Goal: Task Accomplishment & Management: Use online tool/utility

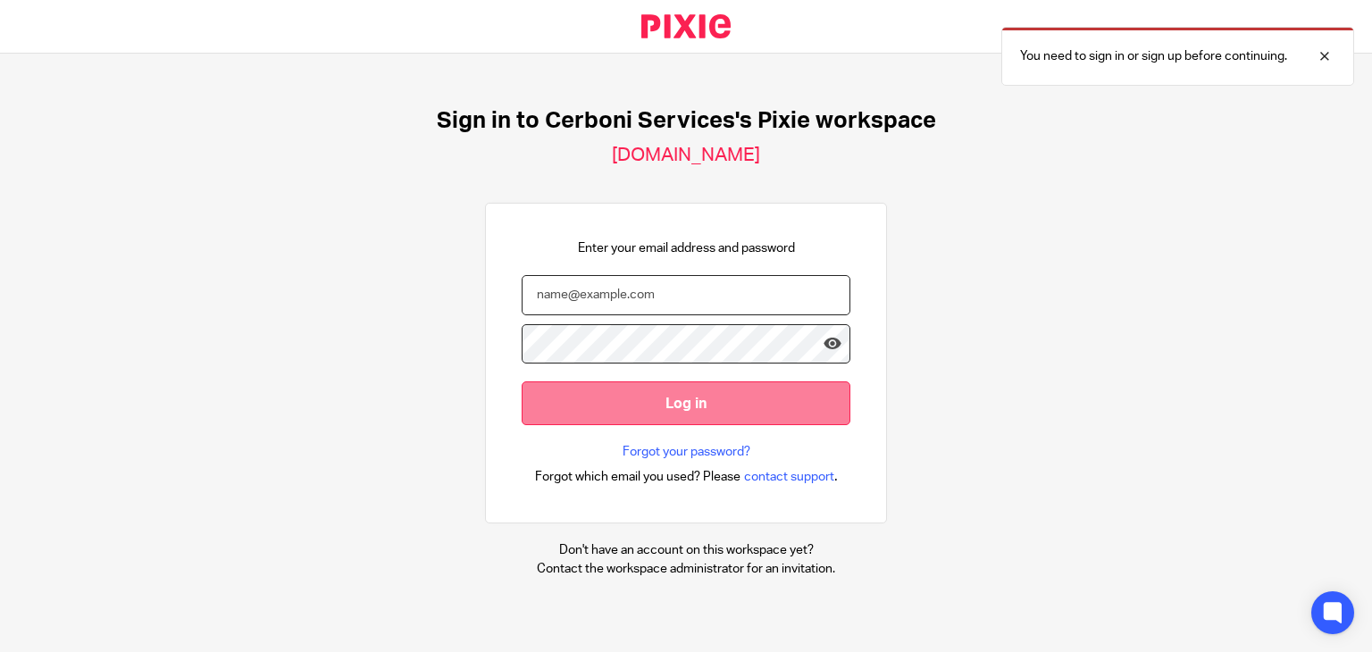
type input "[EMAIL_ADDRESS][DOMAIN_NAME]"
click at [681, 389] on input "Log in" at bounding box center [686, 403] width 329 height 44
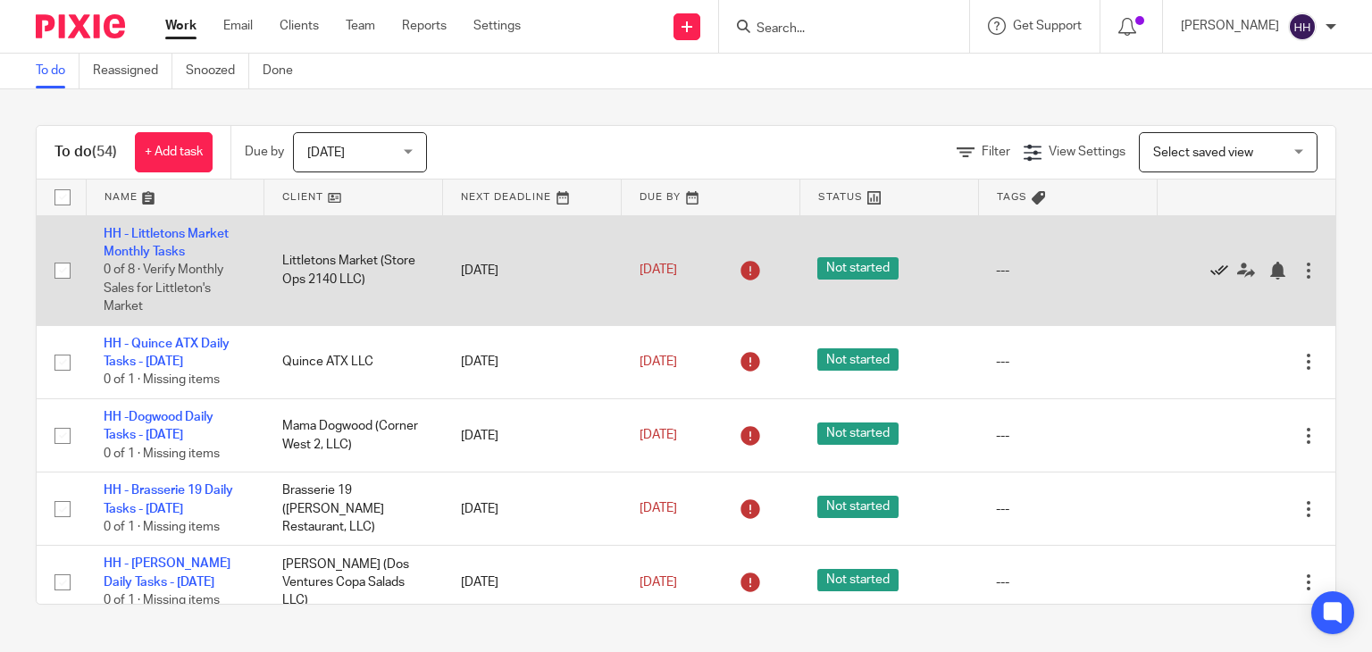
click at [1210, 267] on icon at bounding box center [1219, 271] width 18 height 18
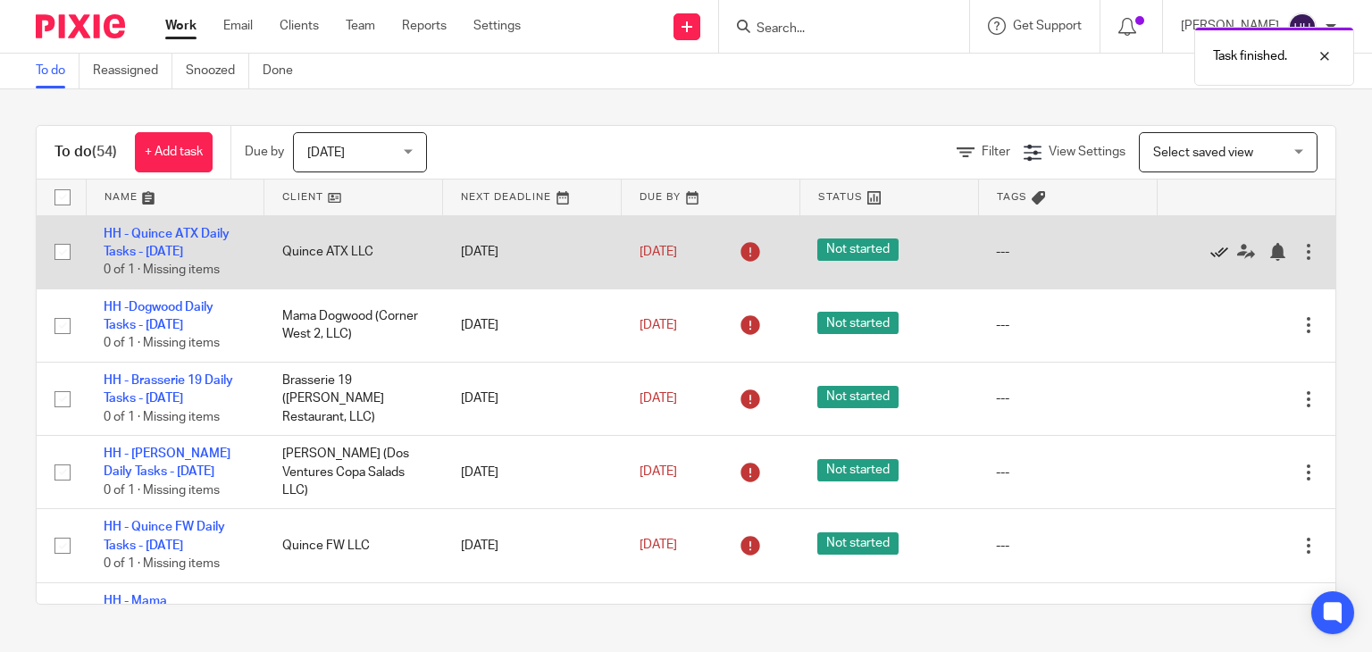
click at [1210, 255] on icon at bounding box center [1219, 252] width 18 height 18
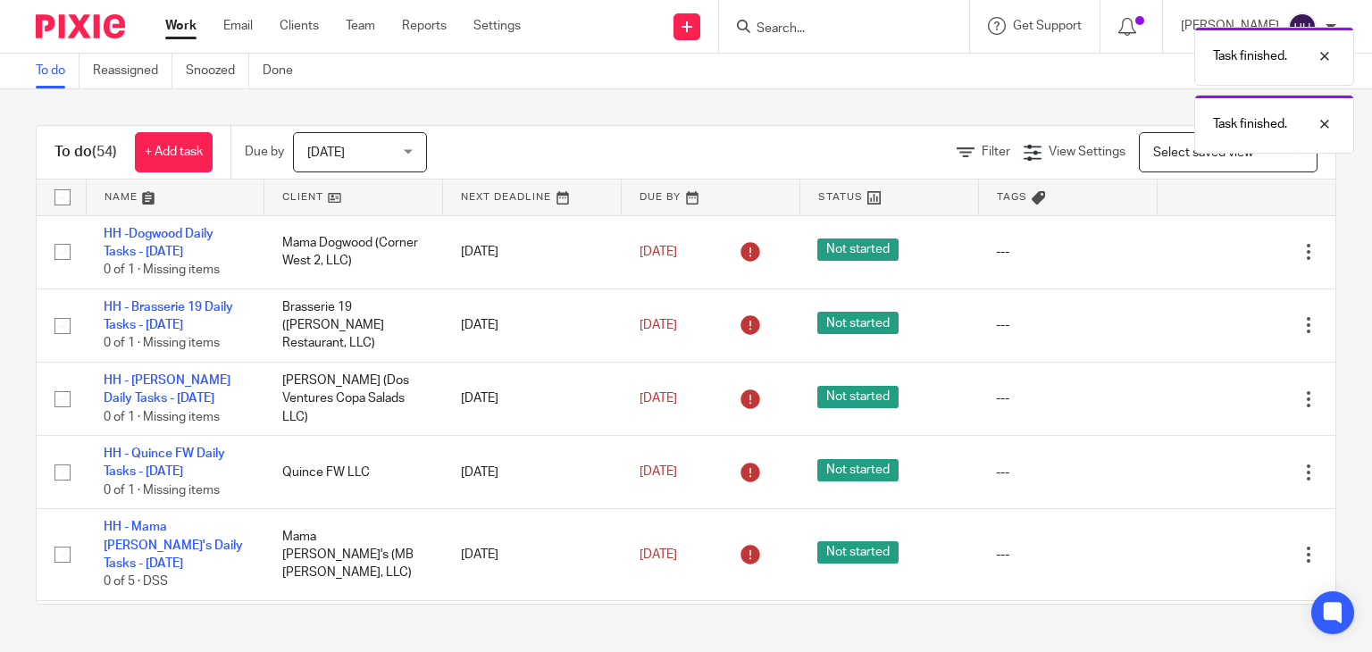
click at [1210, 255] on icon at bounding box center [1219, 252] width 18 height 18
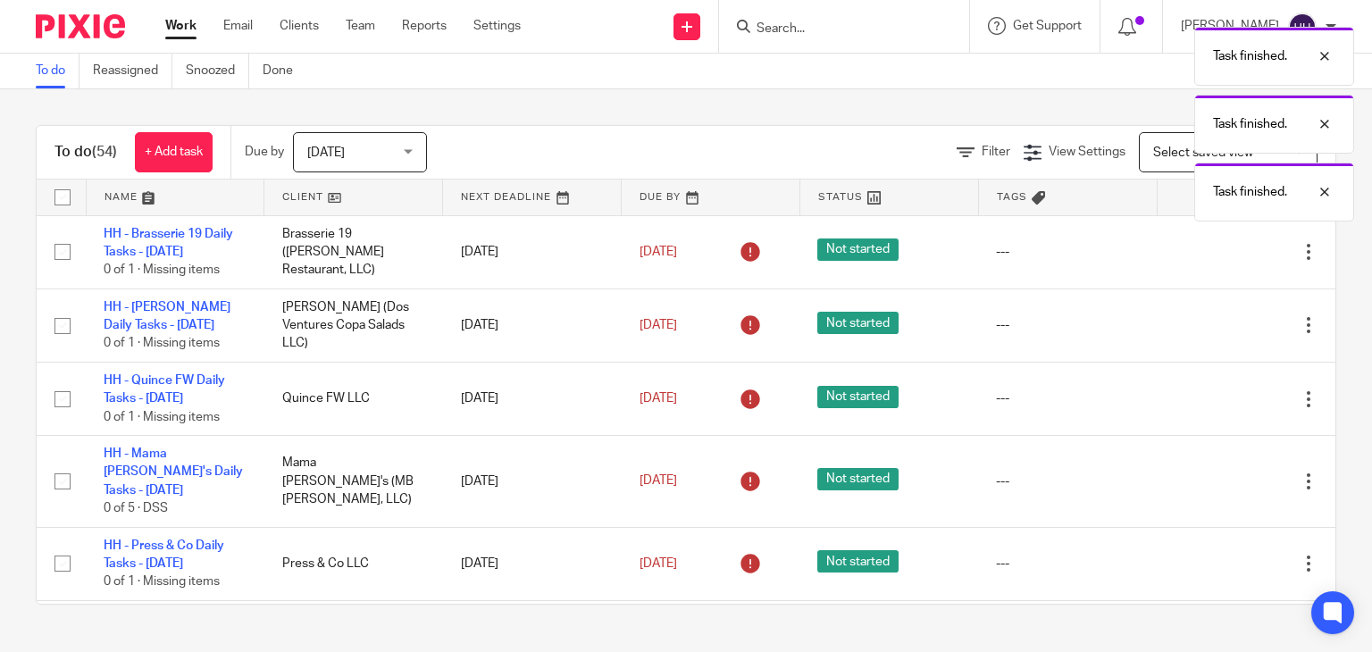
click at [1210, 255] on icon at bounding box center [1219, 252] width 18 height 18
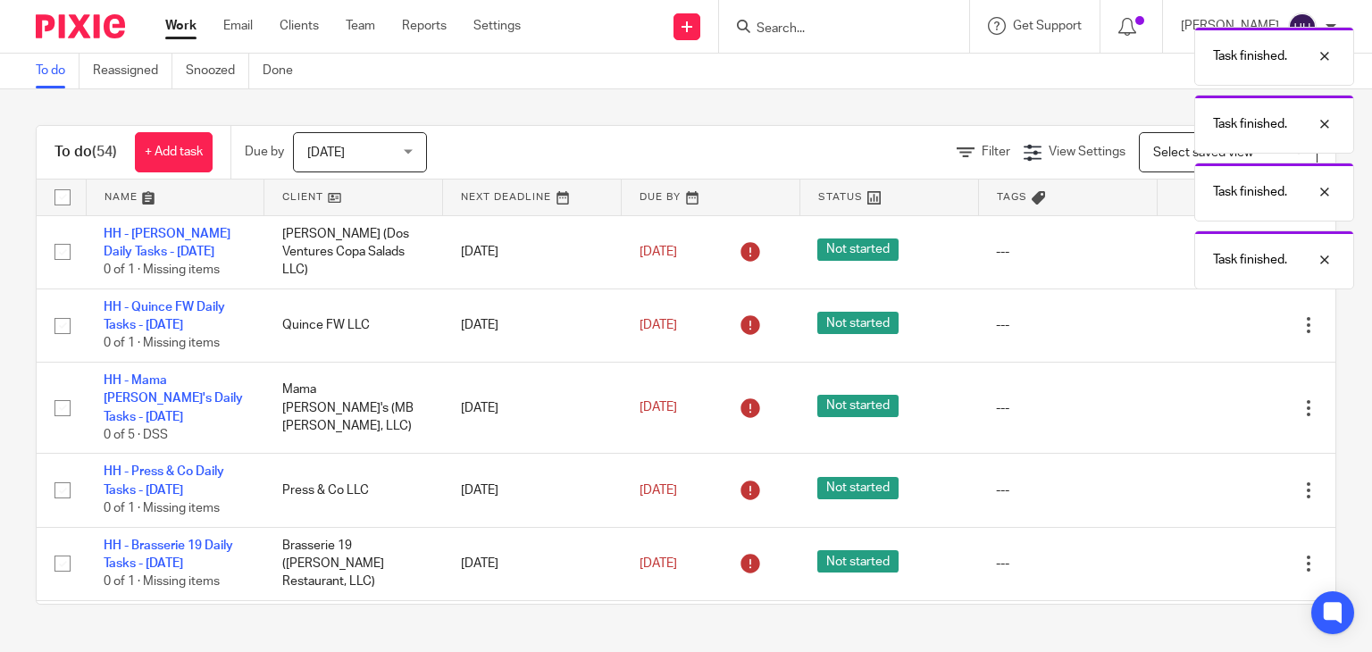
click at [1175, 255] on div "Task finished. Task finished. Task finished. Task finished." at bounding box center [1020, 154] width 668 height 272
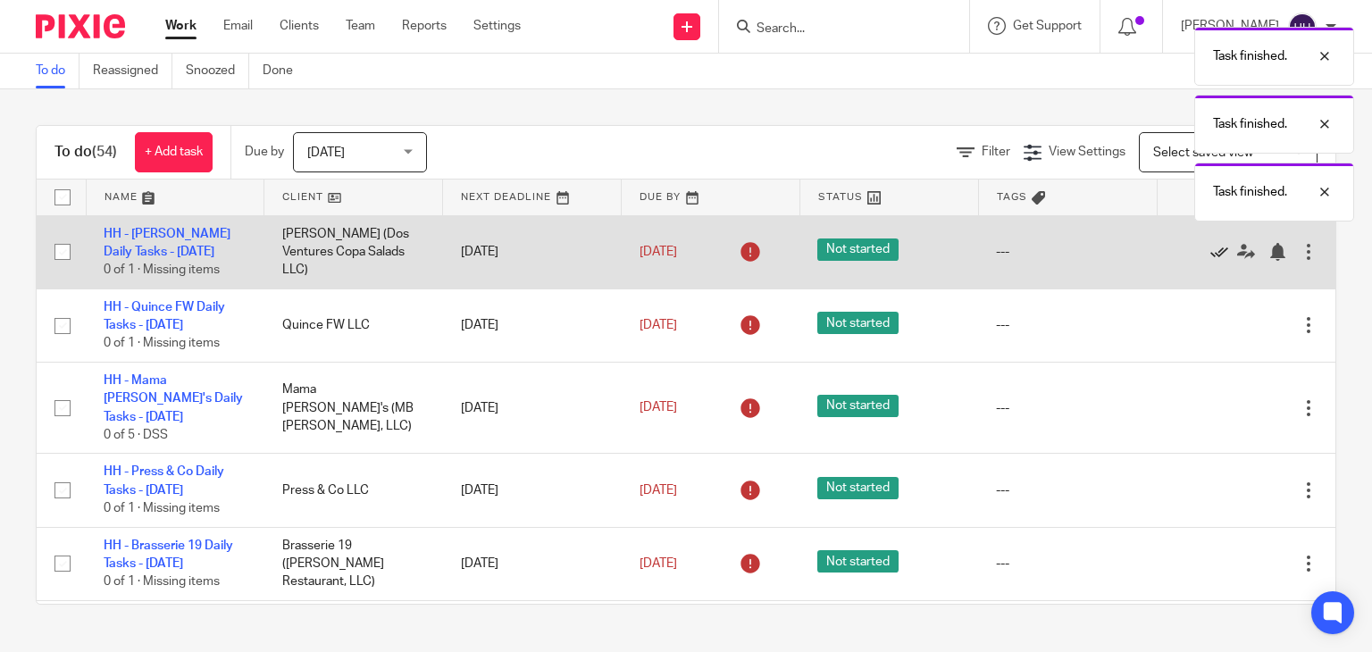
click at [1210, 253] on icon at bounding box center [1219, 252] width 18 height 18
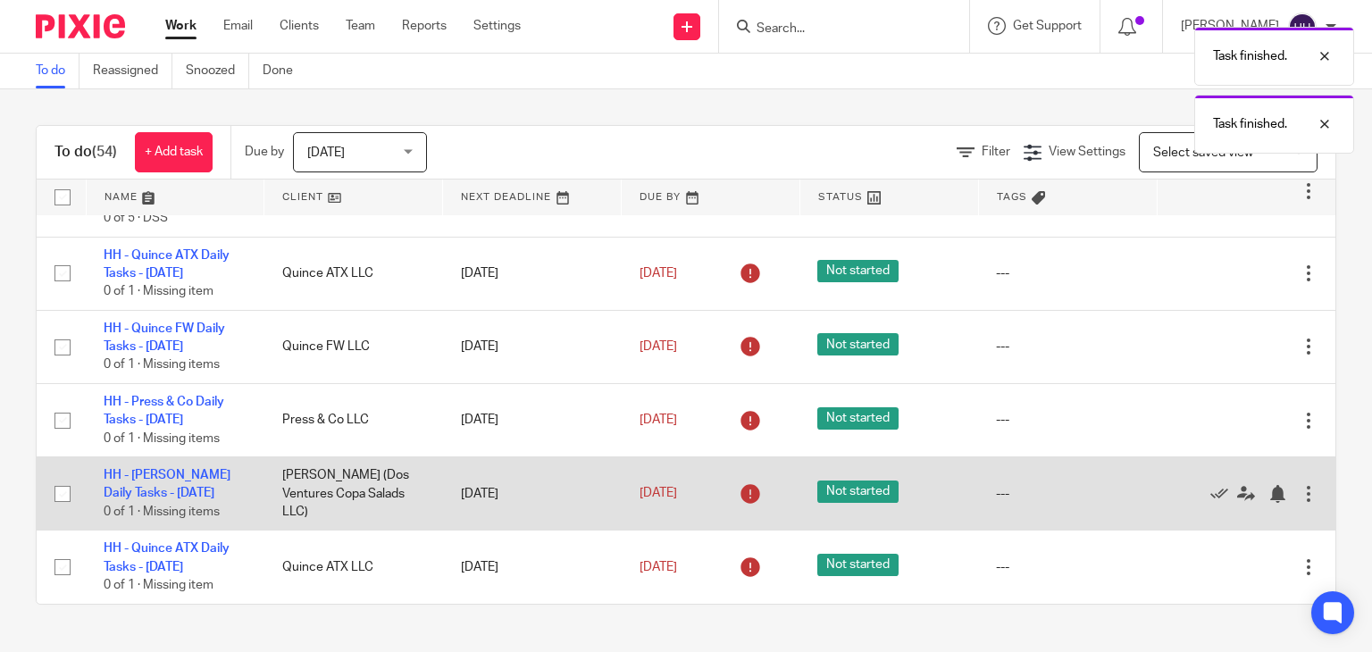
scroll to position [89, 0]
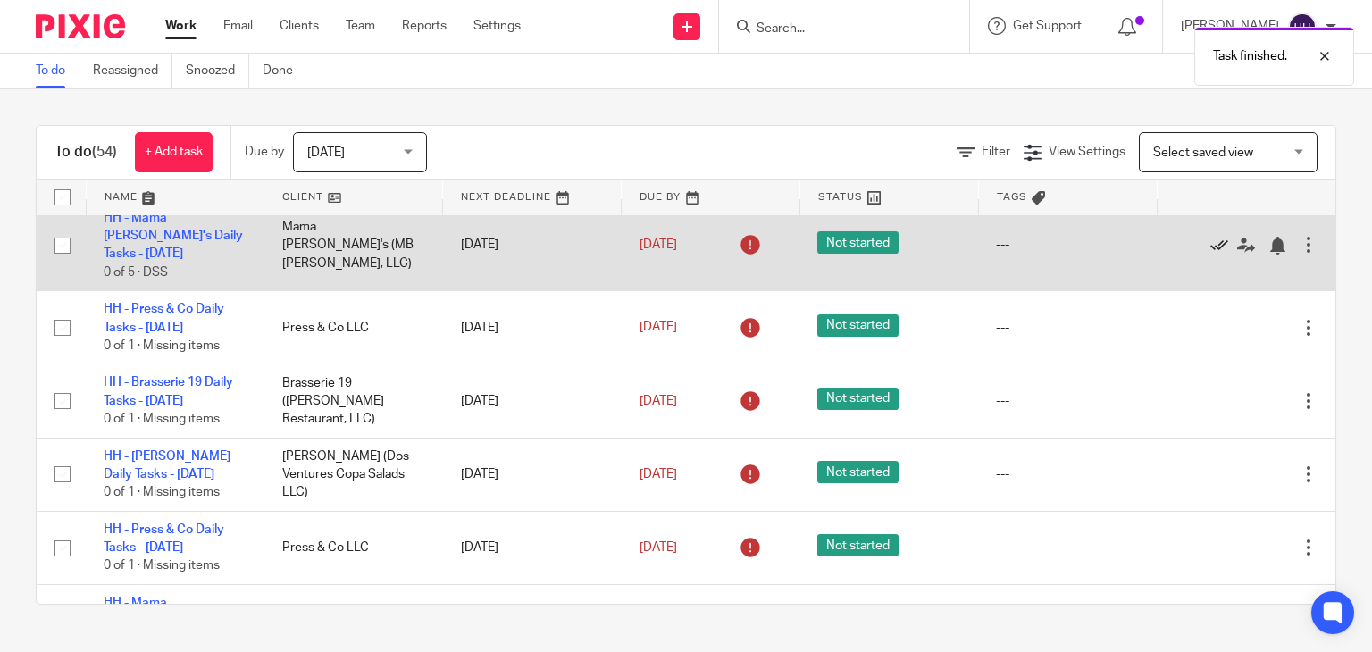
click at [1210, 237] on icon at bounding box center [1219, 246] width 18 height 18
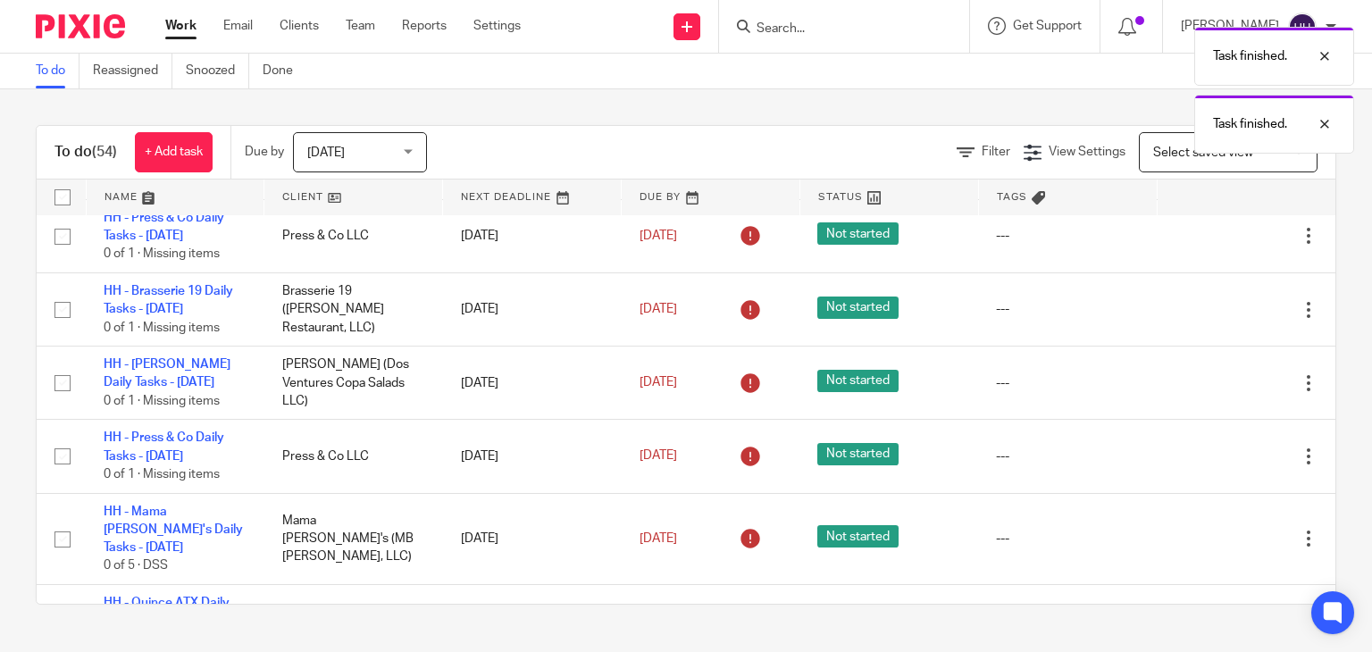
click at [1210, 230] on icon at bounding box center [1219, 237] width 18 height 18
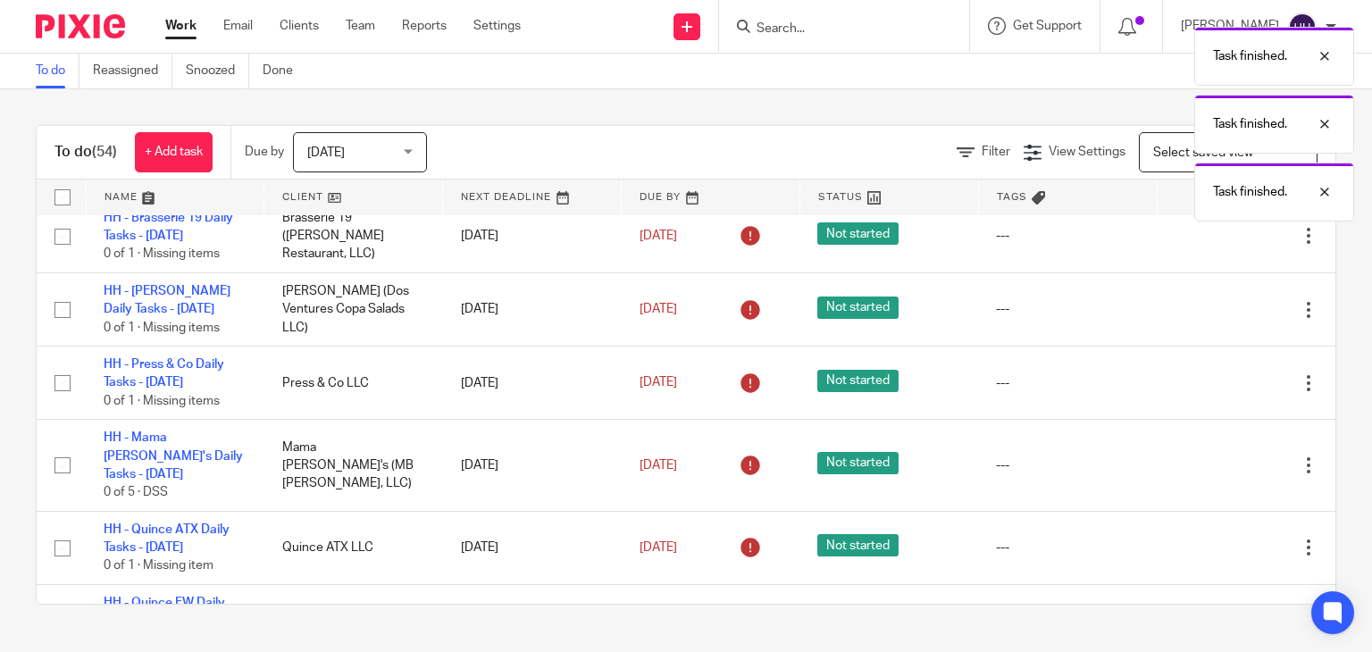
click at [1210, 230] on icon at bounding box center [1219, 237] width 18 height 18
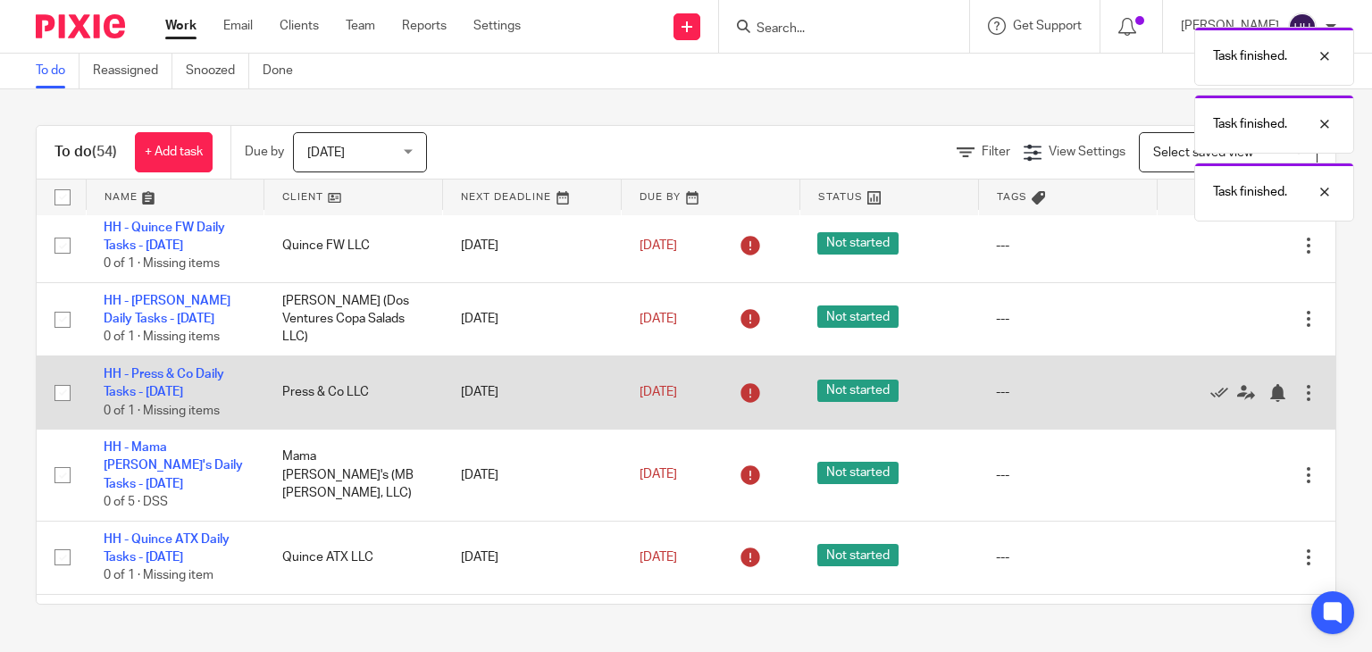
scroll to position [0, 0]
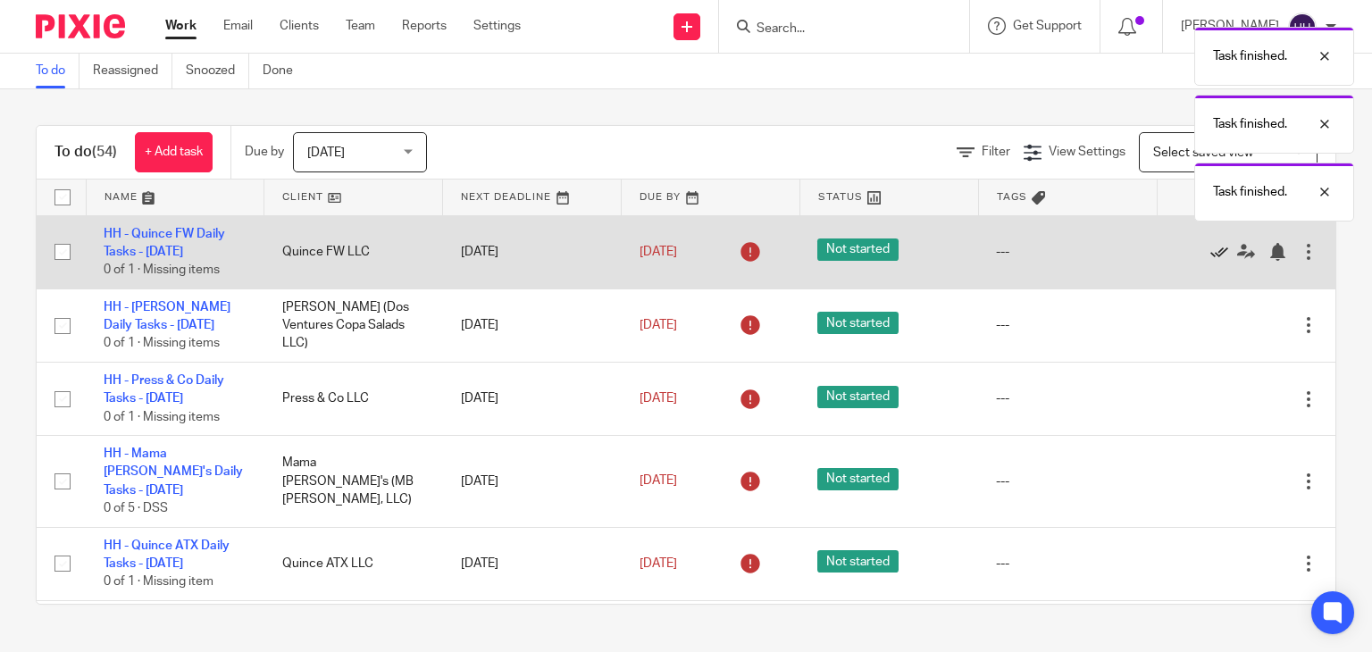
click at [1210, 250] on icon at bounding box center [1219, 252] width 18 height 18
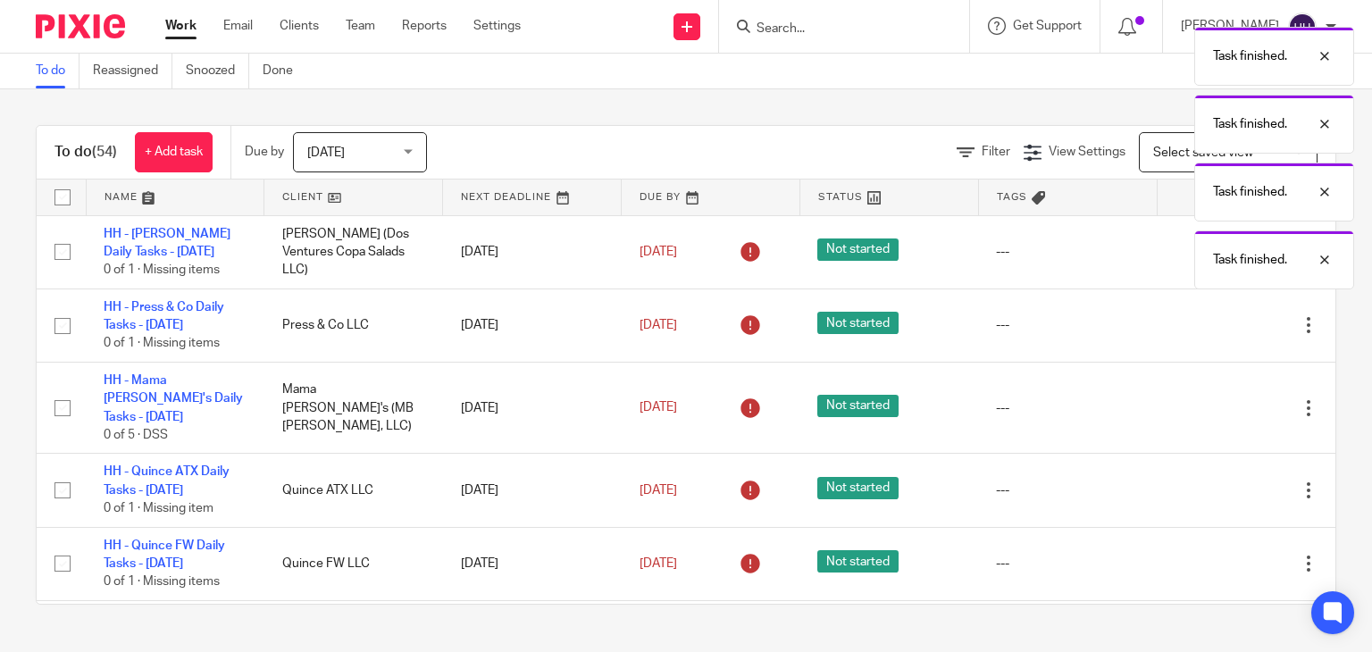
click at [1179, 250] on div "Task finished. Task finished. Task finished. Task finished." at bounding box center [1020, 154] width 668 height 272
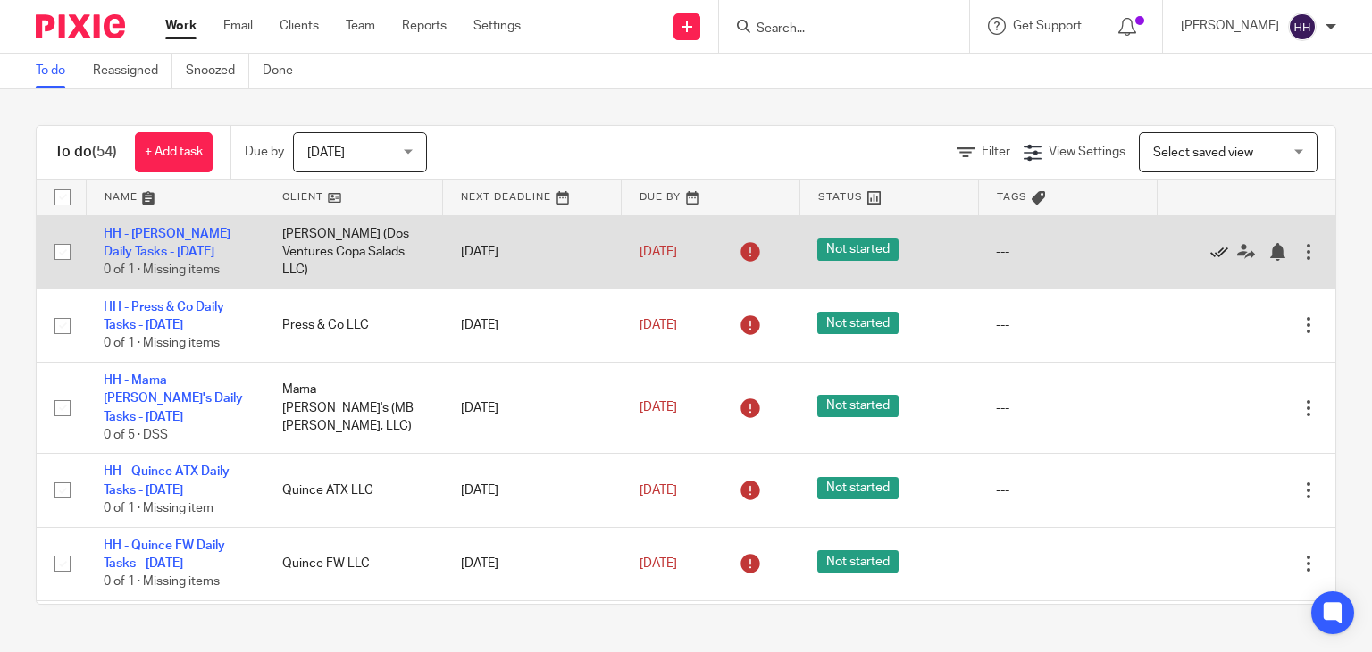
click at [1210, 256] on icon at bounding box center [1219, 252] width 18 height 18
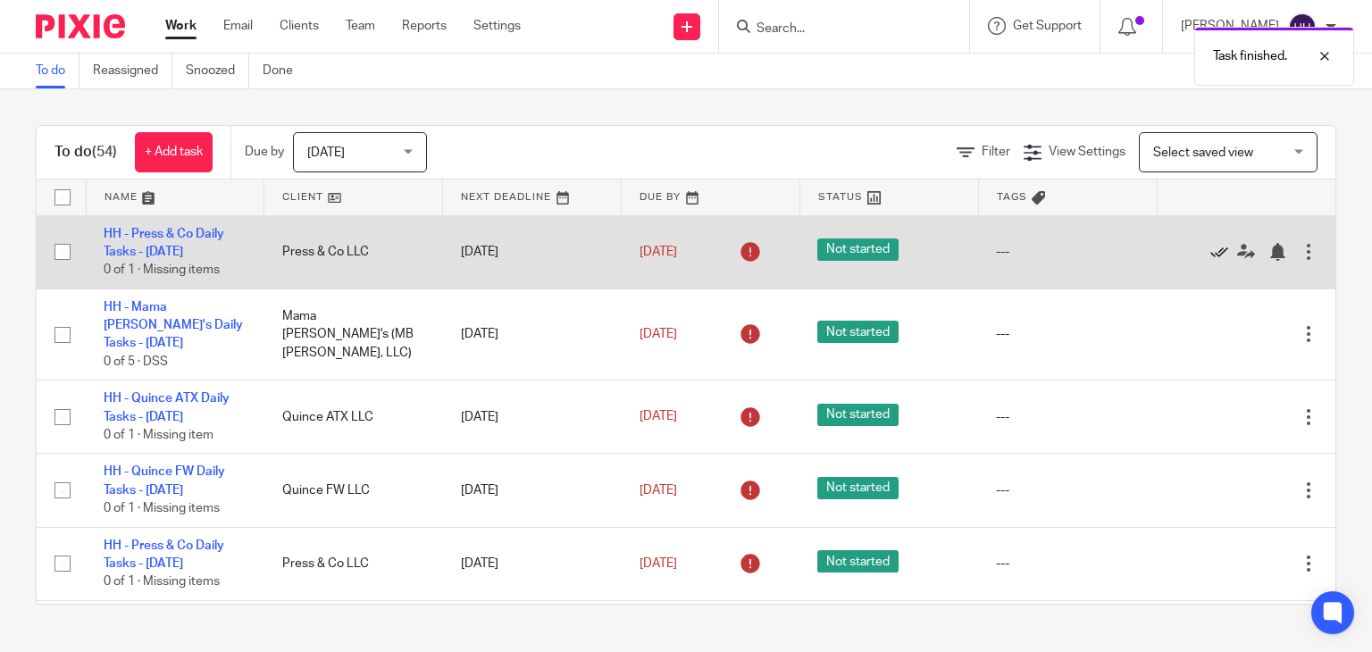
click at [1210, 250] on icon at bounding box center [1219, 252] width 18 height 18
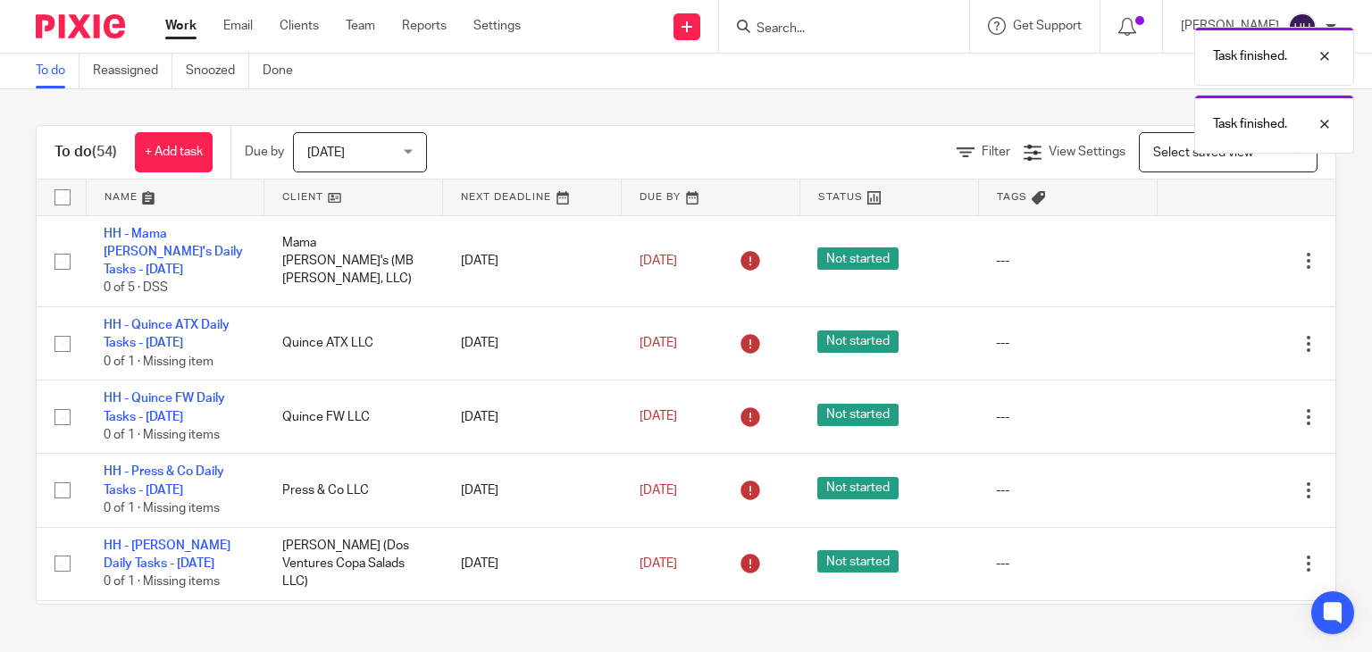
click at [1210, 252] on icon at bounding box center [1219, 261] width 18 height 18
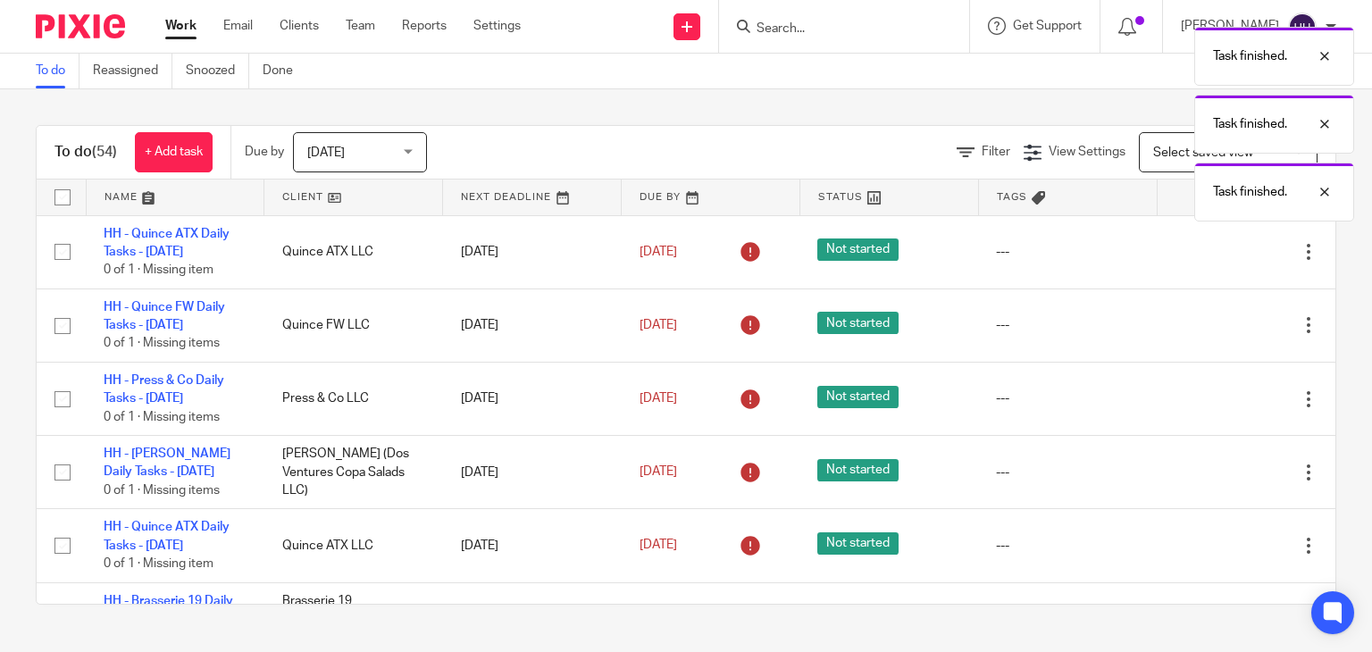
click at [1210, 250] on icon at bounding box center [1219, 252] width 18 height 18
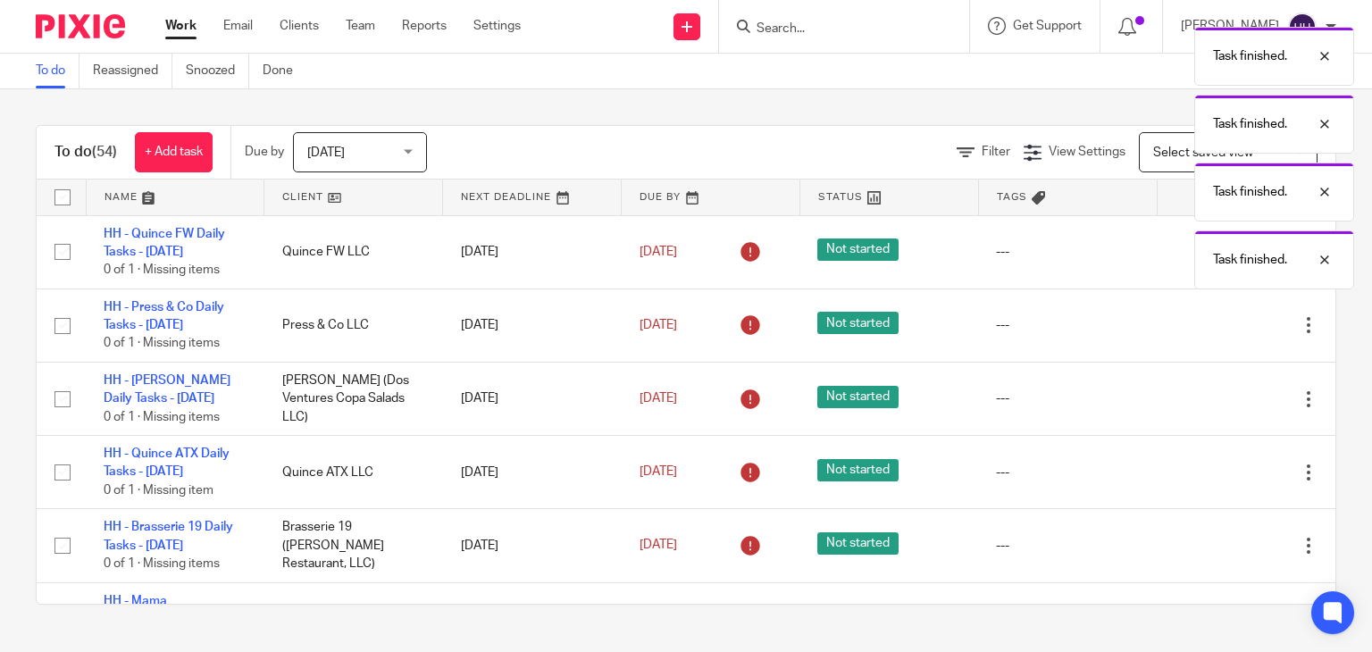
click at [1179, 250] on div "Task finished. Task finished. Task finished. Task finished." at bounding box center [1020, 154] width 668 height 272
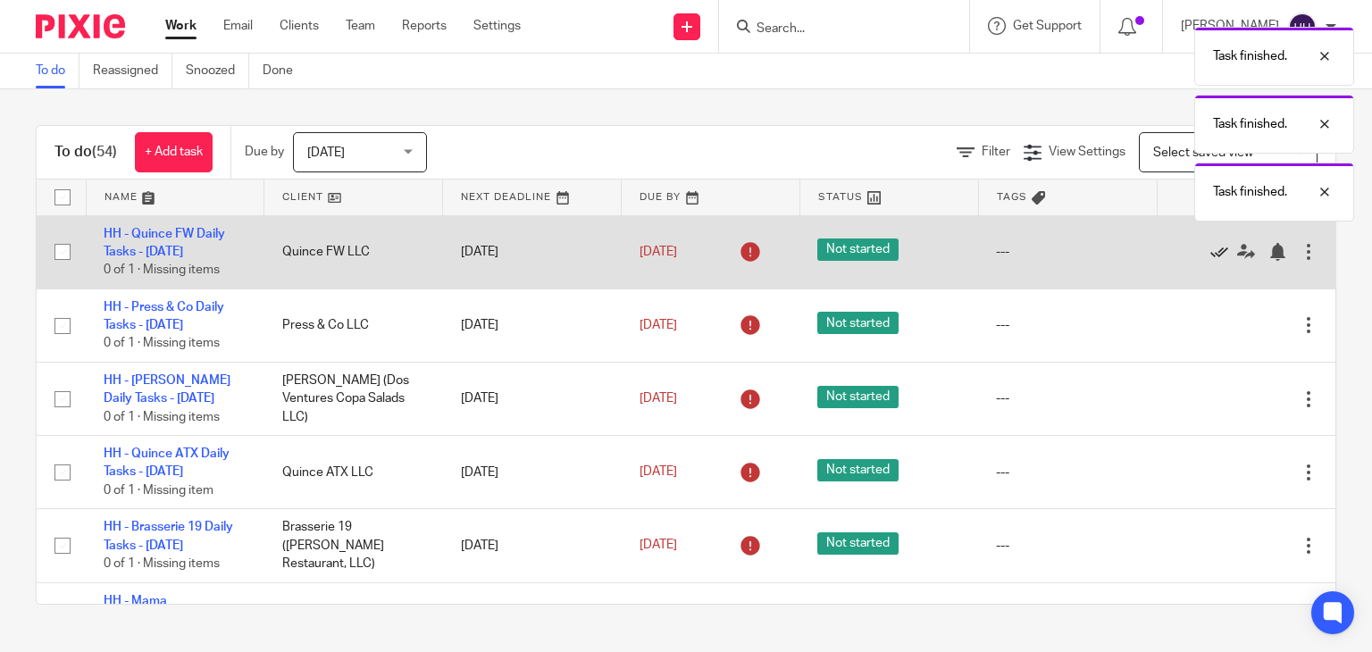
click at [1210, 254] on icon at bounding box center [1219, 252] width 18 height 18
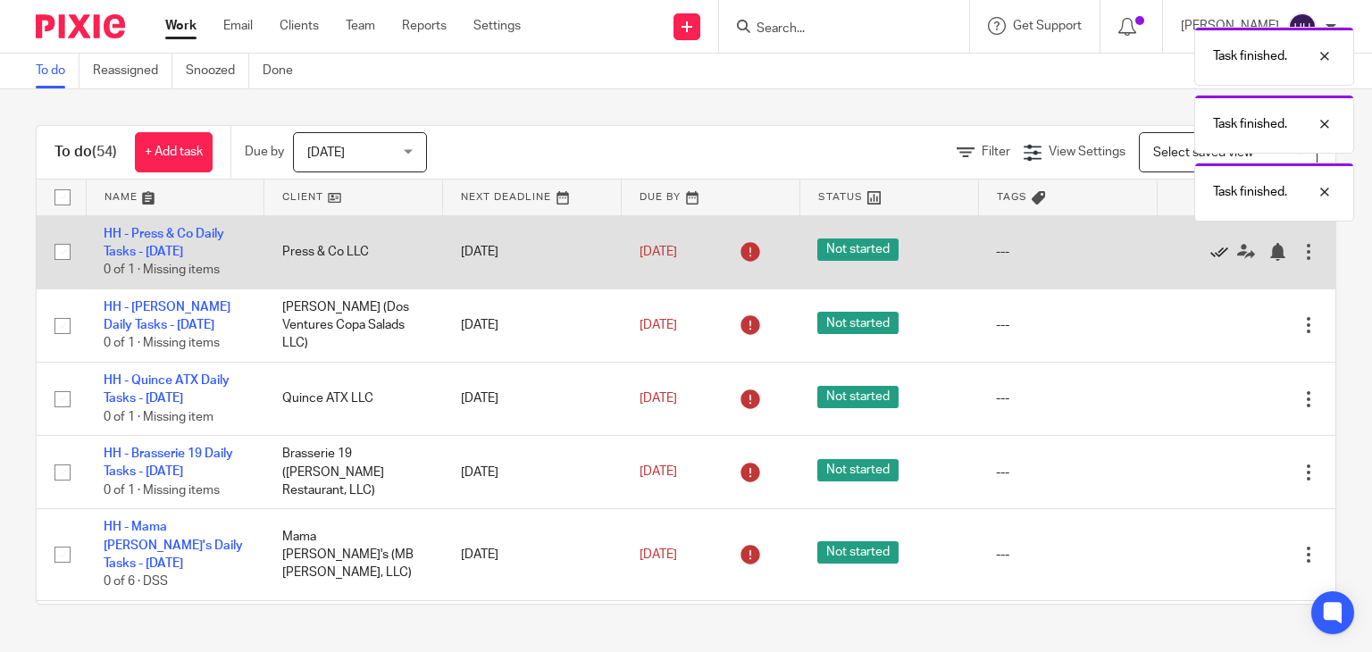
click at [1210, 245] on icon at bounding box center [1219, 252] width 18 height 18
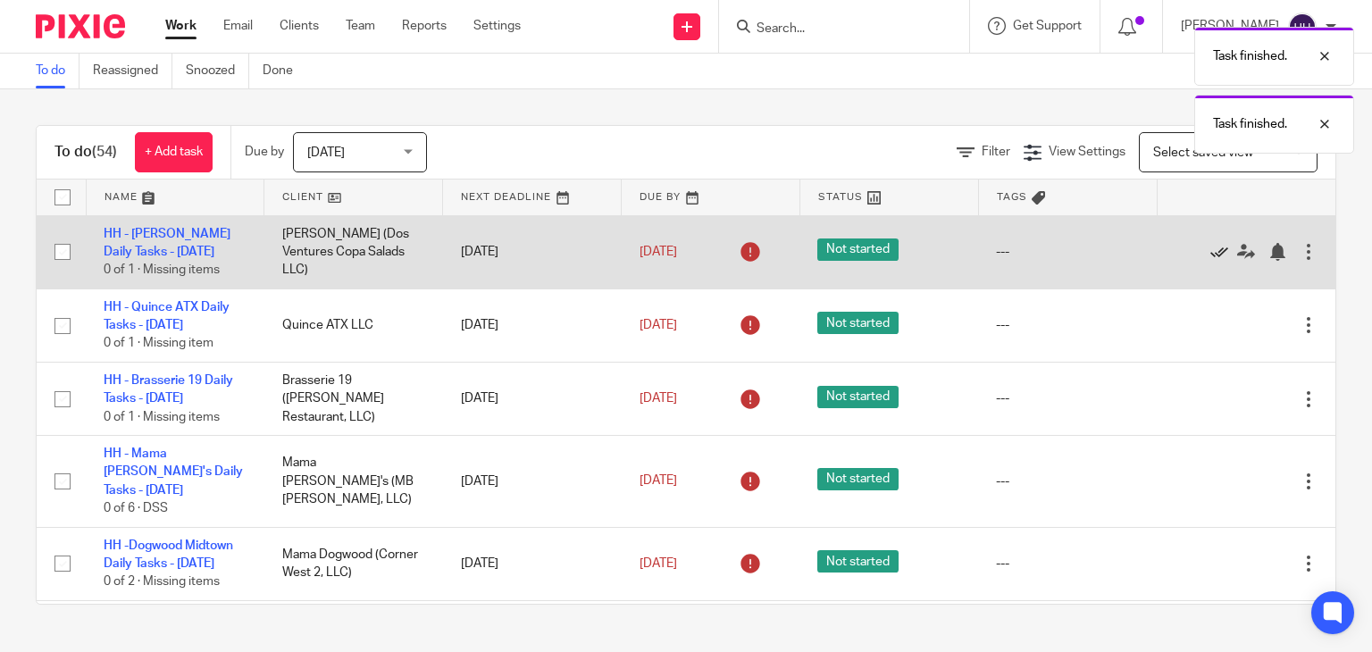
click at [1210, 253] on icon at bounding box center [1219, 252] width 18 height 18
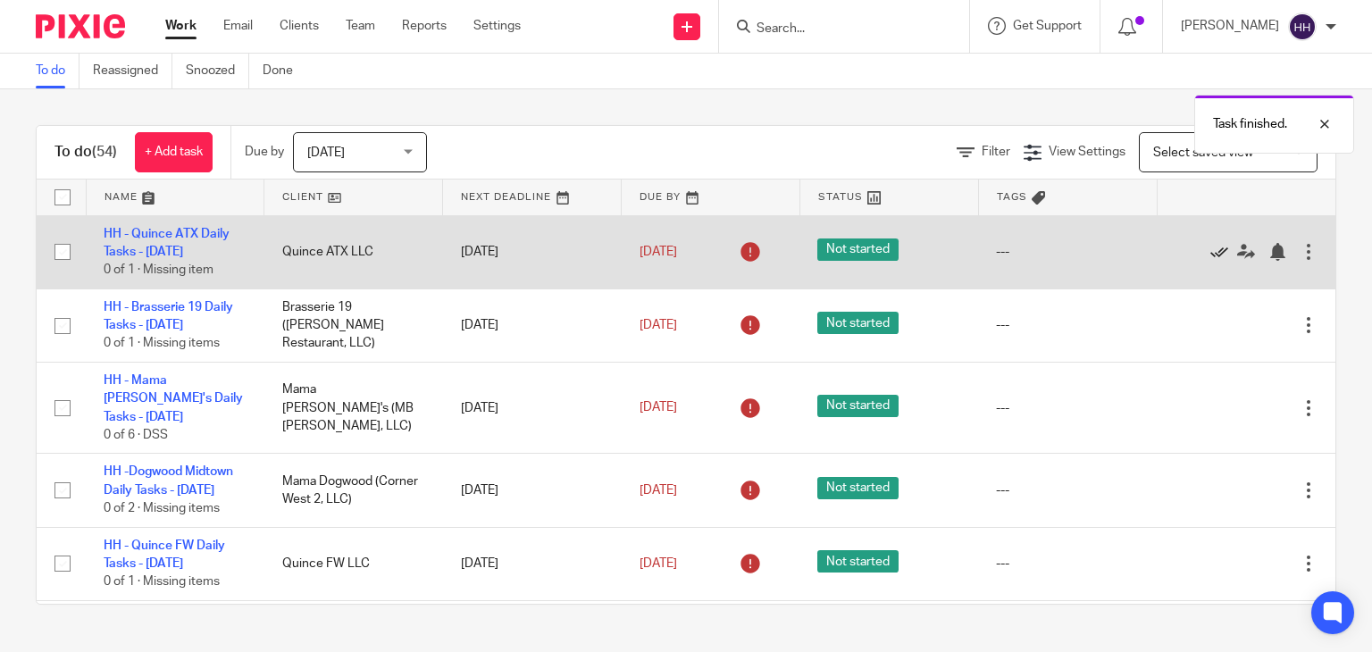
click at [1210, 247] on icon at bounding box center [1219, 252] width 18 height 18
